Goal: Information Seeking & Learning: Check status

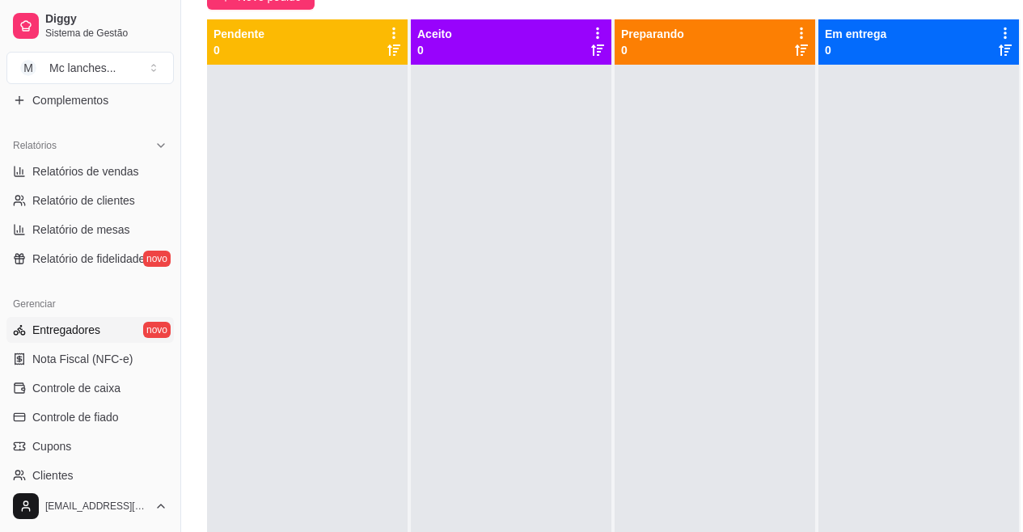
scroll to position [458, 0]
click at [84, 168] on span "Relatórios de vendas" at bounding box center [85, 172] width 107 height 16
select select "ALL"
select select "0"
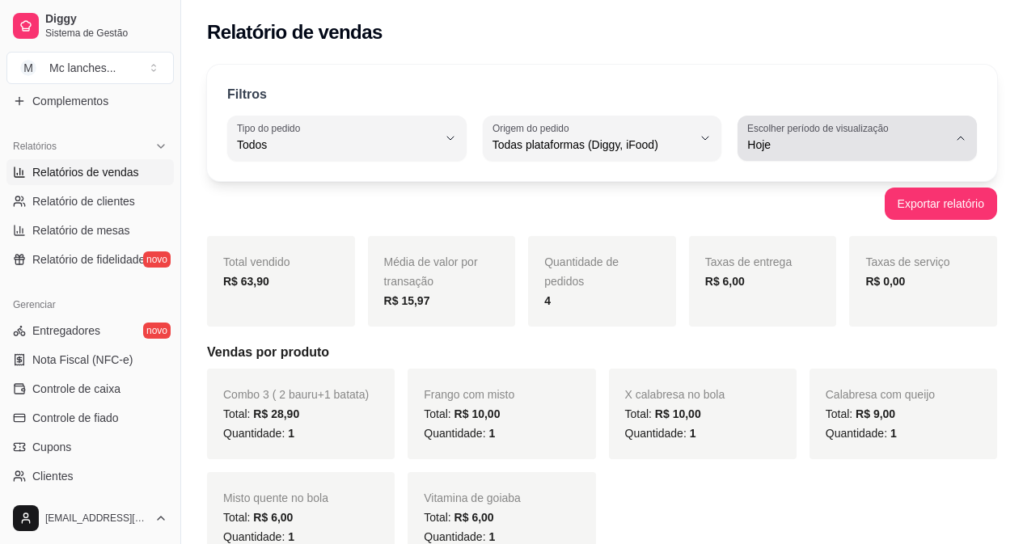
click at [960, 141] on icon "button" at bounding box center [960, 138] width 13 height 13
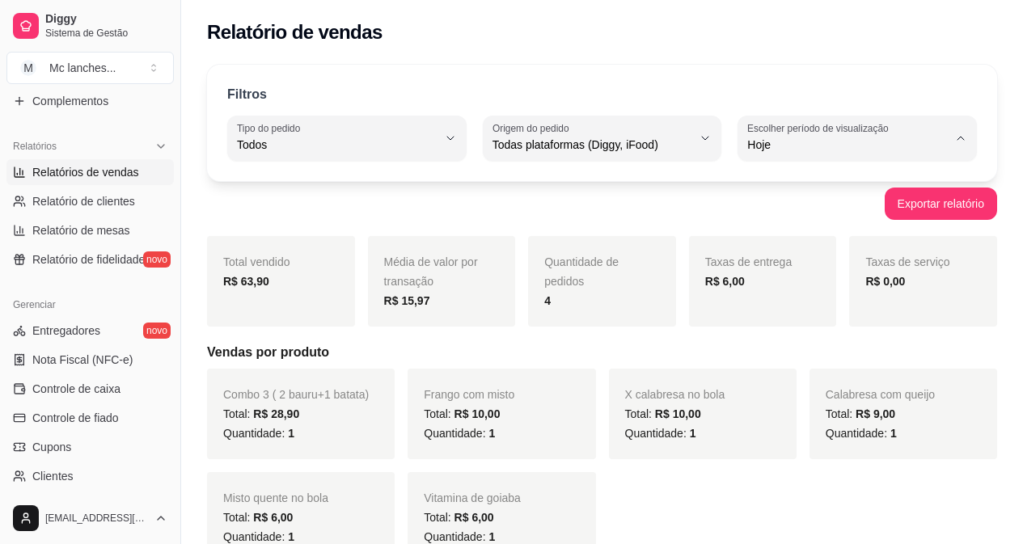
click at [799, 218] on span "Ontem" at bounding box center [849, 209] width 189 height 15
type input "1"
select select "1"
